Goal: Check status

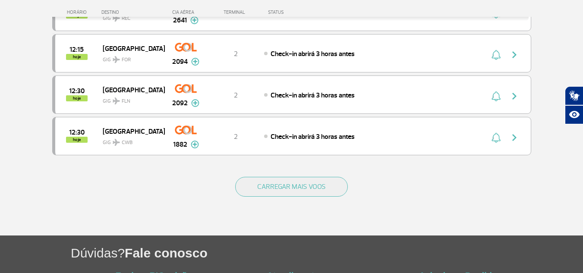
scroll to position [820, 0]
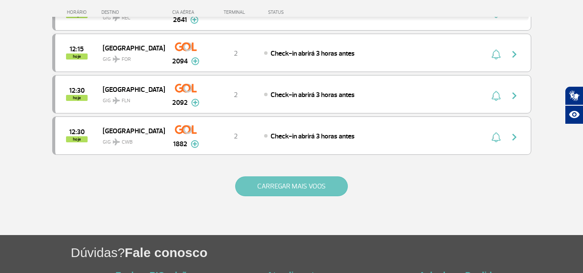
click at [329, 186] on button "CARREGAR MAIS VOOS" at bounding box center [291, 187] width 113 height 20
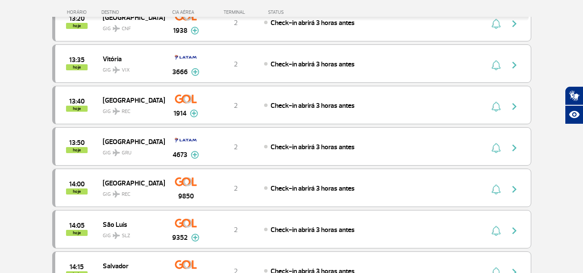
scroll to position [1122, 0]
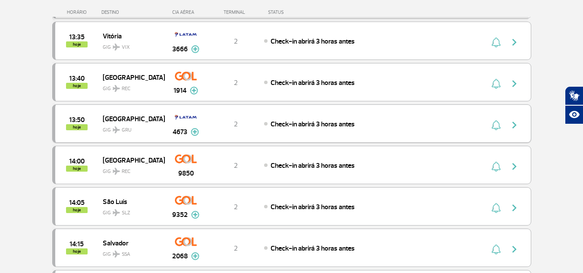
click at [294, 123] on span "Check-in abrirá 3 horas antes" at bounding box center [313, 124] width 84 height 9
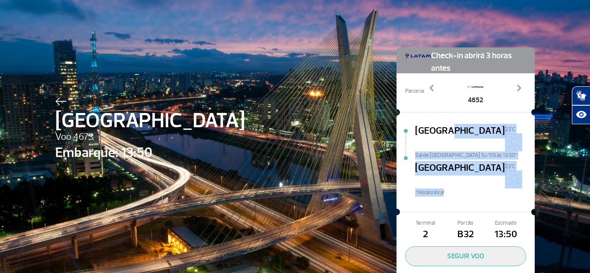
drag, startPoint x: 458, startPoint y: 158, endPoint x: 464, endPoint y: 171, distance: 13.5
click at [464, 171] on div "[GEOGRAPHIC_DATA][DATE]C Sai de [GEOGRAPHIC_DATA] Tu/09 às 13:50* [GEOGRAPHIC_D…" at bounding box center [475, 165] width 120 height 83
click at [464, 189] on span "*Horáro local" at bounding box center [475, 193] width 120 height 8
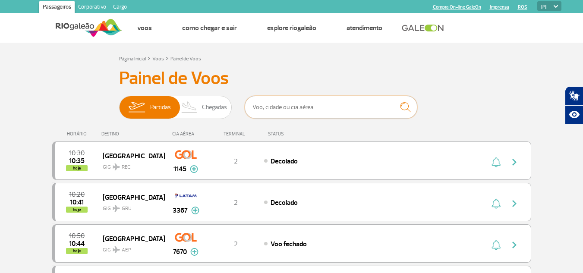
click at [311, 105] on input "text" at bounding box center [331, 107] width 173 height 23
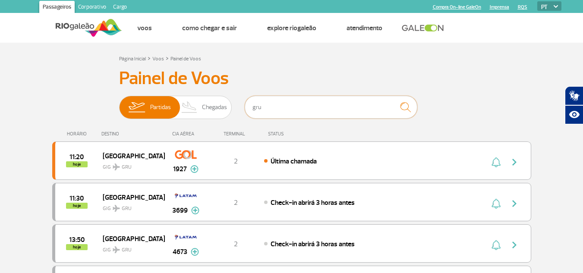
type input "gru"
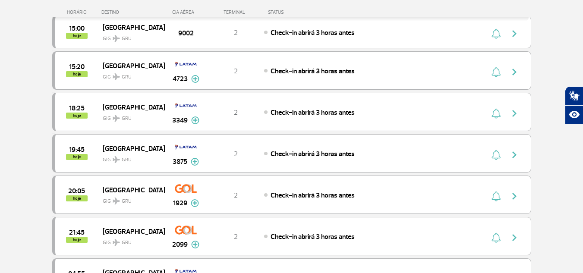
scroll to position [302, 0]
